Goal: Complete application form

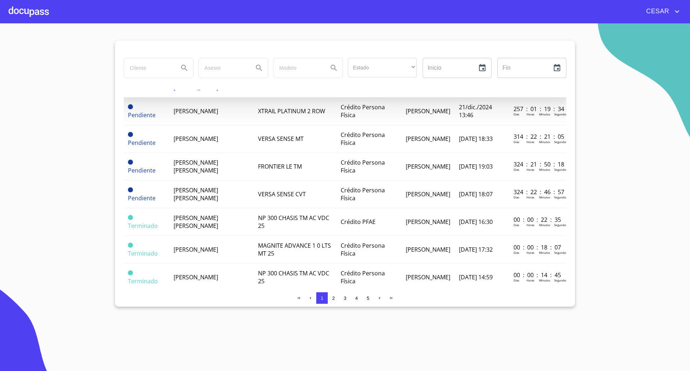
scroll to position [135, 0]
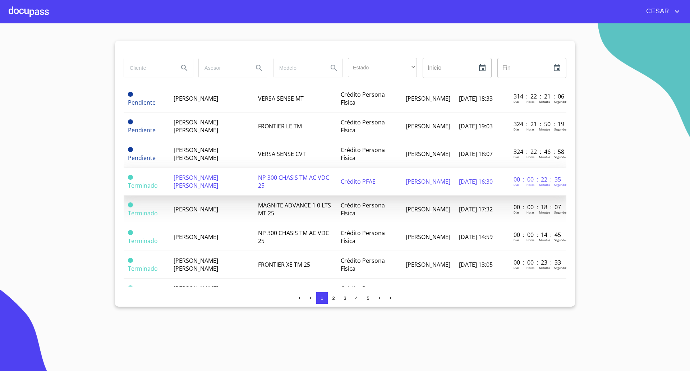
click at [205, 184] on td "[PERSON_NAME] [PERSON_NAME]" at bounding box center [211, 182] width 85 height 28
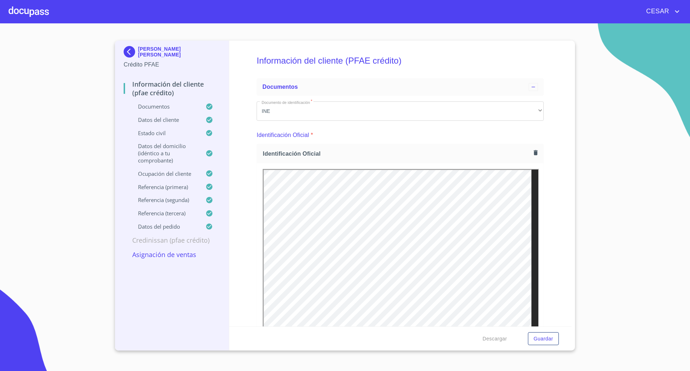
click at [603, 177] on section "[PERSON_NAME] [PERSON_NAME] Crédito PFAE Información del cliente (PFAE crédito)…" at bounding box center [345, 197] width 690 height 348
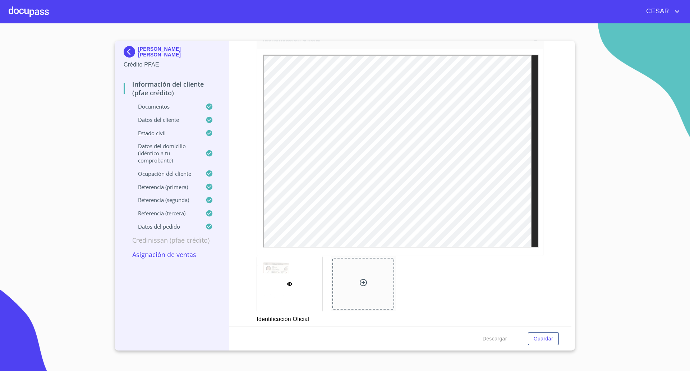
scroll to position [135, 0]
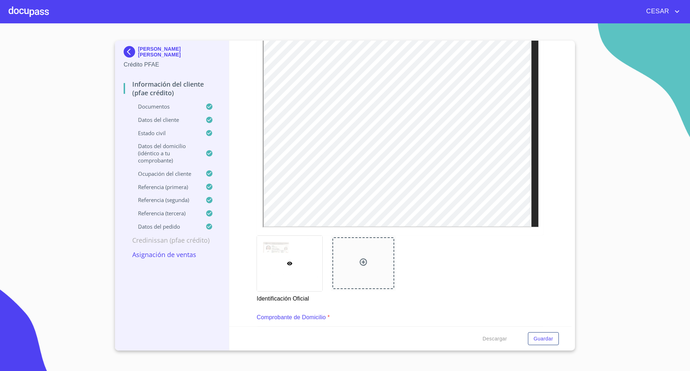
click at [172, 256] on p "Asignación de Ventas" at bounding box center [172, 254] width 97 height 9
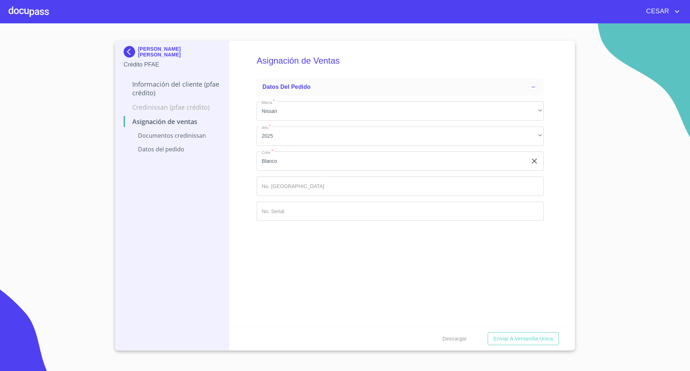
scroll to position [0, 0]
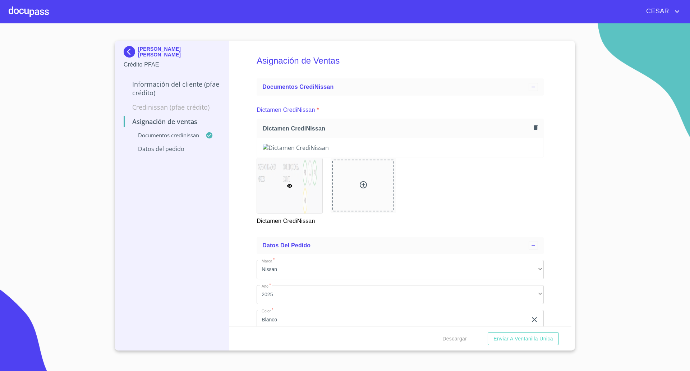
click at [552, 185] on div "Asignación de Ventas Documentos CrediNissan Dictamen CrediNissan * Dictamen Cre…" at bounding box center [400, 184] width 343 height 286
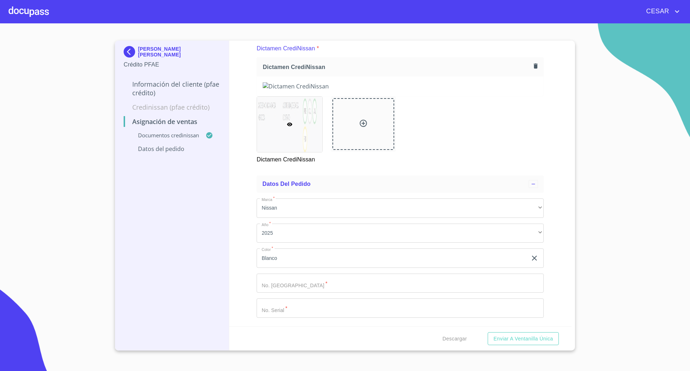
scroll to position [94, 0]
click at [306, 287] on input "Marca   *" at bounding box center [400, 283] width 287 height 19
click at [293, 311] on input "Marca   *" at bounding box center [400, 307] width 287 height 19
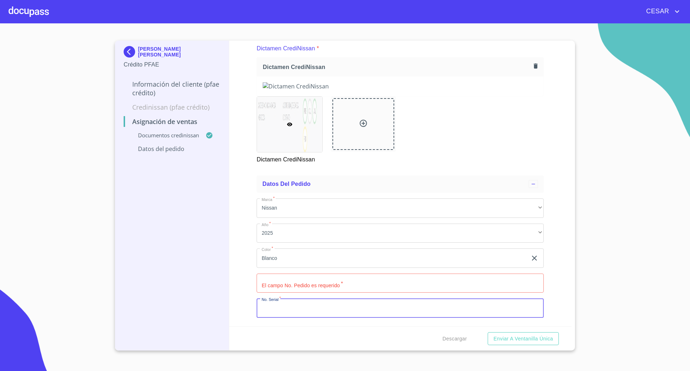
paste input "[US_VEHICLE_IDENTIFICATION_NUMBER]"
type input "[US_VEHICLE_IDENTIFICATION_NUMBER]"
click at [284, 284] on input "Marca   *" at bounding box center [400, 283] width 287 height 19
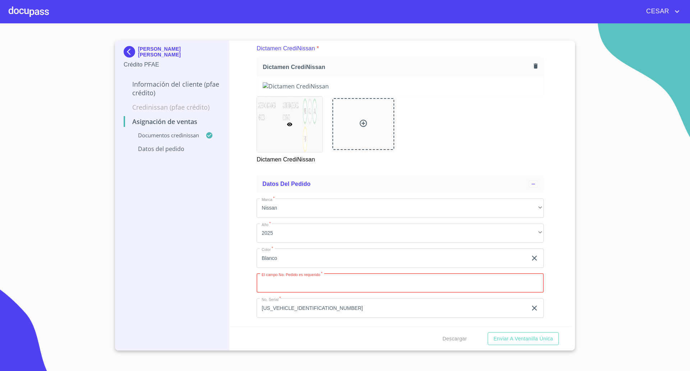
click at [284, 284] on input "Marca   *" at bounding box center [400, 283] width 287 height 19
type input "11871"
click at [498, 335] on span "Enviar a Ventanilla única" at bounding box center [524, 338] width 60 height 9
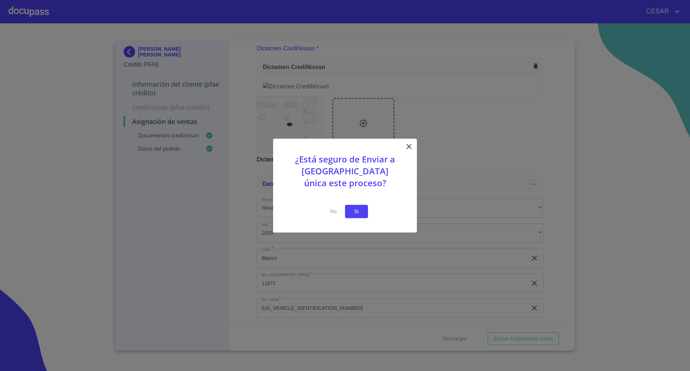
click at [359, 211] on span "Si" at bounding box center [357, 211] width 12 height 9
